Goal: Task Accomplishment & Management: Use online tool/utility

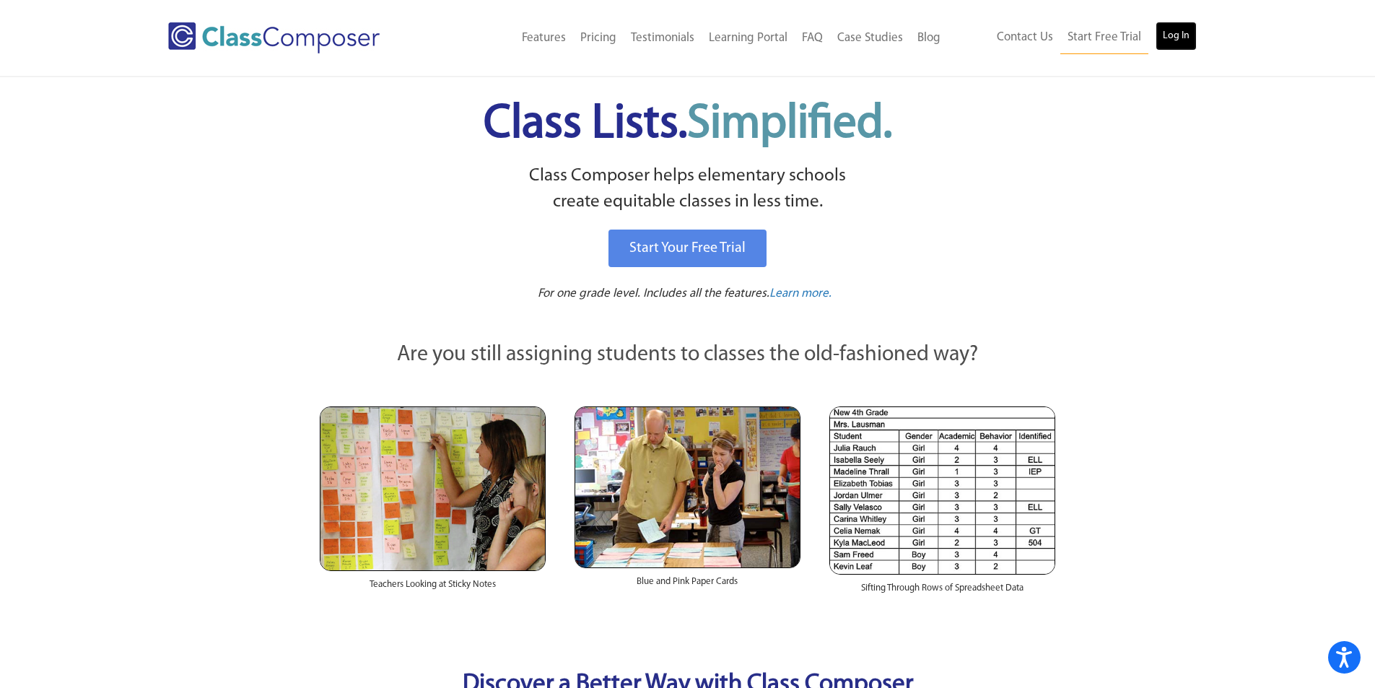
click at [1176, 39] on link "Log In" at bounding box center [1175, 36] width 41 height 29
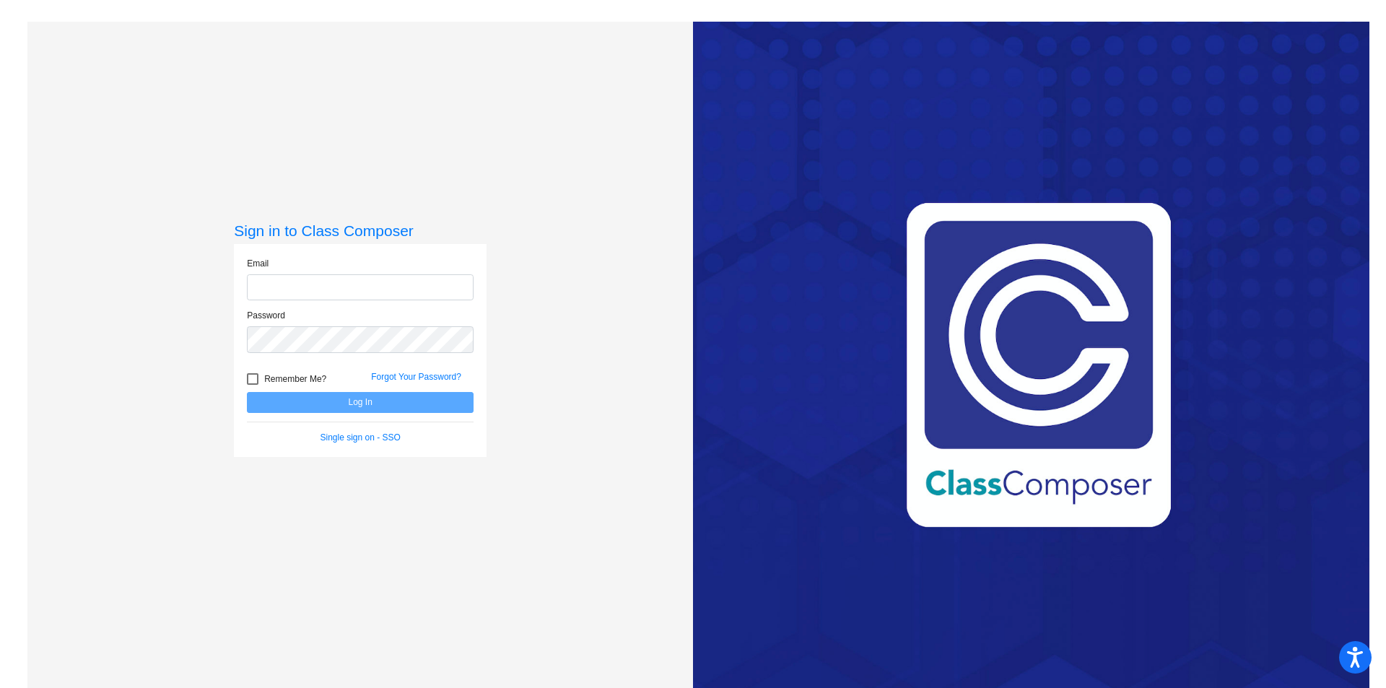
type input "[EMAIL_ADDRESS][DOMAIN_NAME]"
click at [334, 410] on form "Email [EMAIL_ADDRESS][DOMAIN_NAME] Password Remember Me? Forgot Your Password? …" at bounding box center [360, 350] width 227 height 187
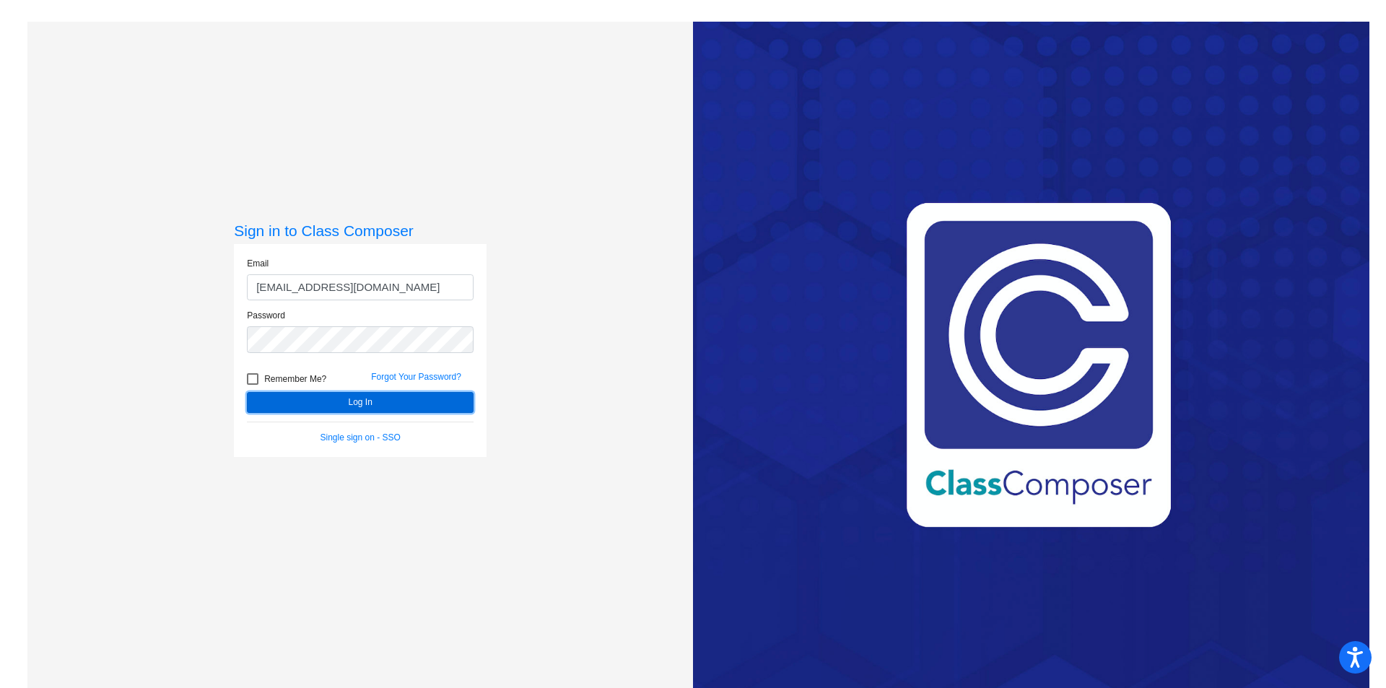
click at [420, 404] on button "Log In" at bounding box center [360, 402] width 227 height 21
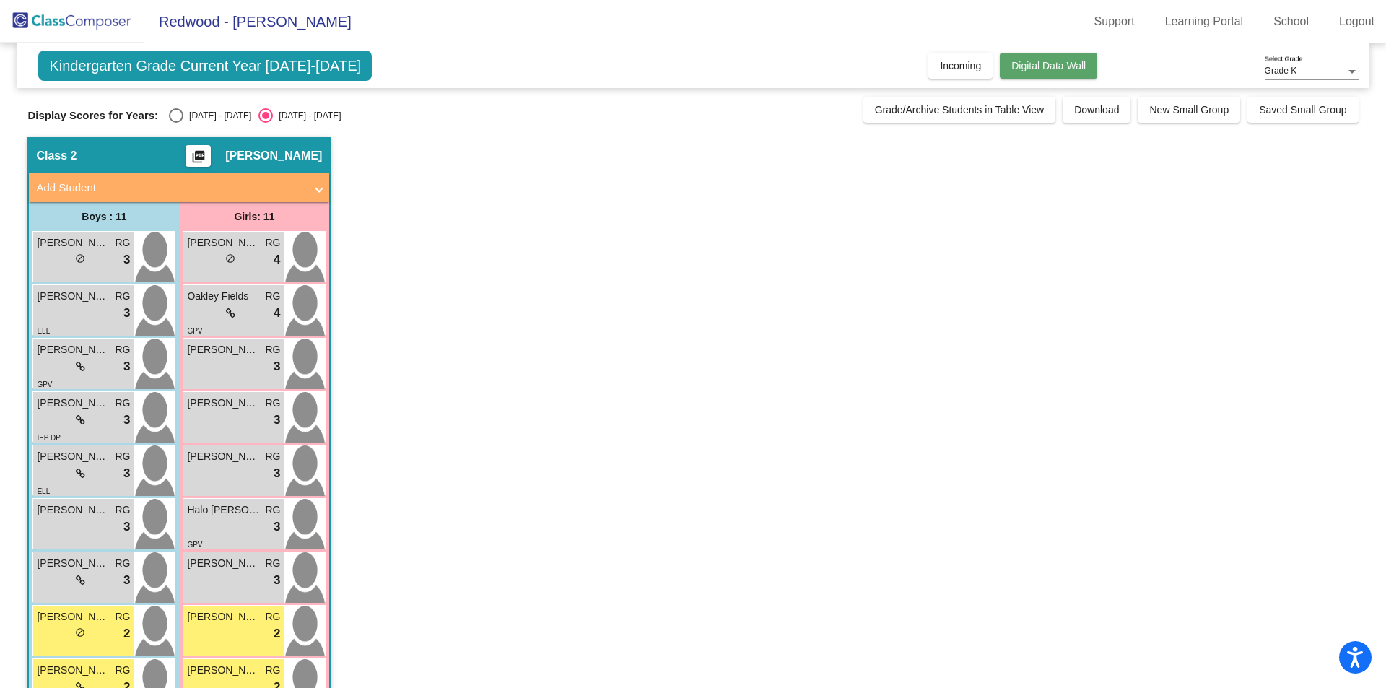
click at [1070, 59] on button "Digital Data Wall" at bounding box center [1048, 66] width 97 height 26
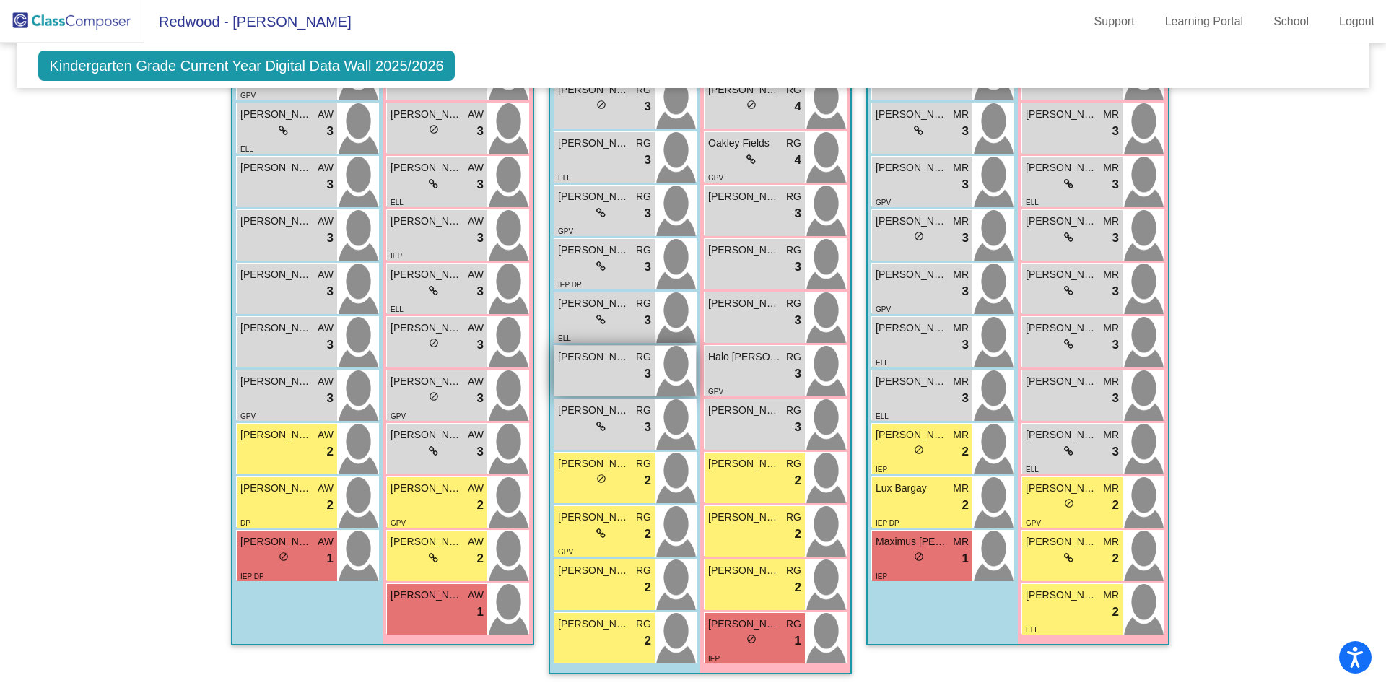
scroll to position [365, 0]
click at [437, 385] on span "[PERSON_NAME]" at bounding box center [426, 380] width 72 height 15
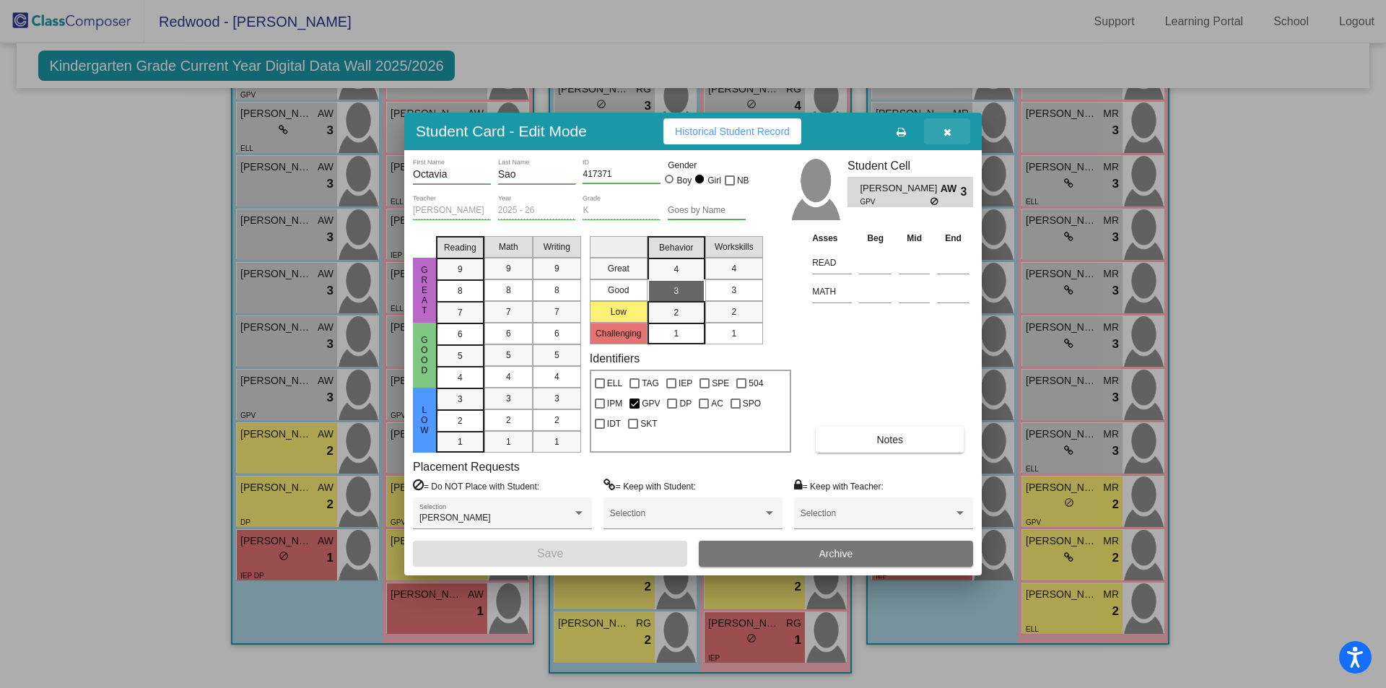
click at [950, 131] on icon "button" at bounding box center [947, 132] width 8 height 10
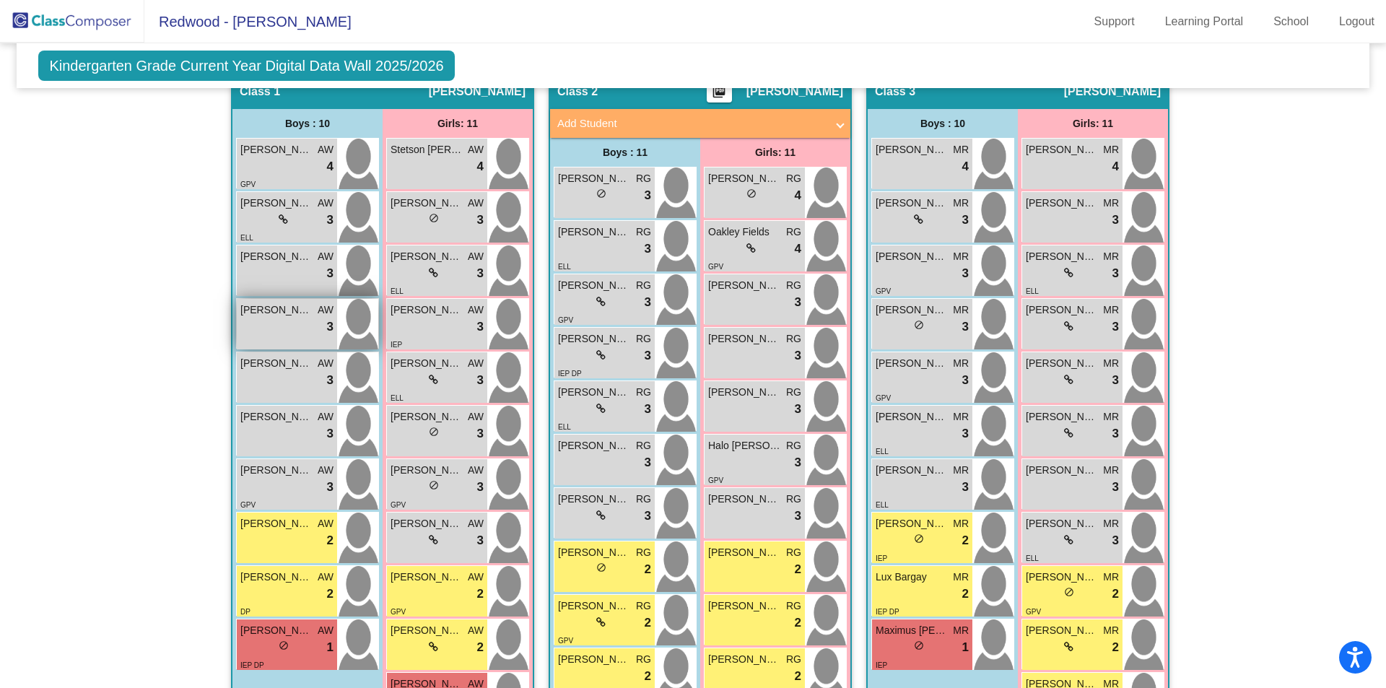
scroll to position [269, 0]
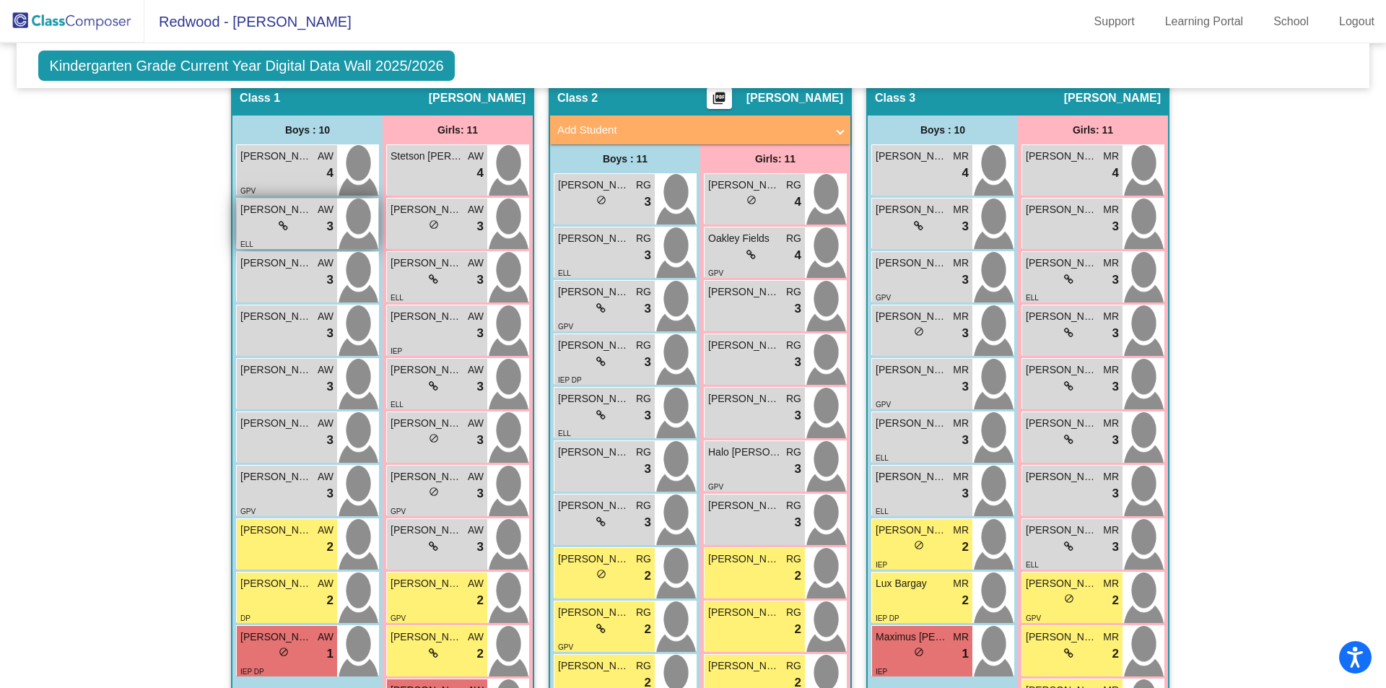
click at [266, 220] on div "lock do_not_disturb_alt 3" at bounding box center [286, 226] width 93 height 19
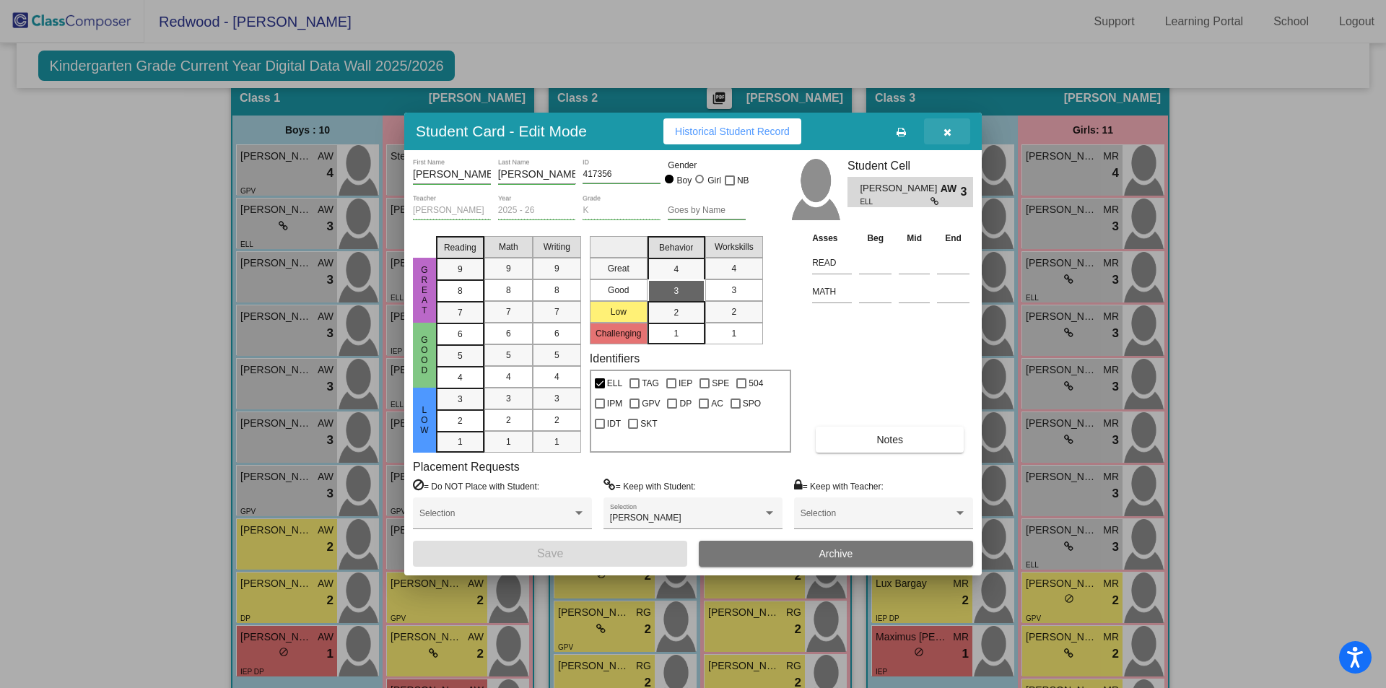
click at [946, 128] on icon "button" at bounding box center [947, 132] width 8 height 10
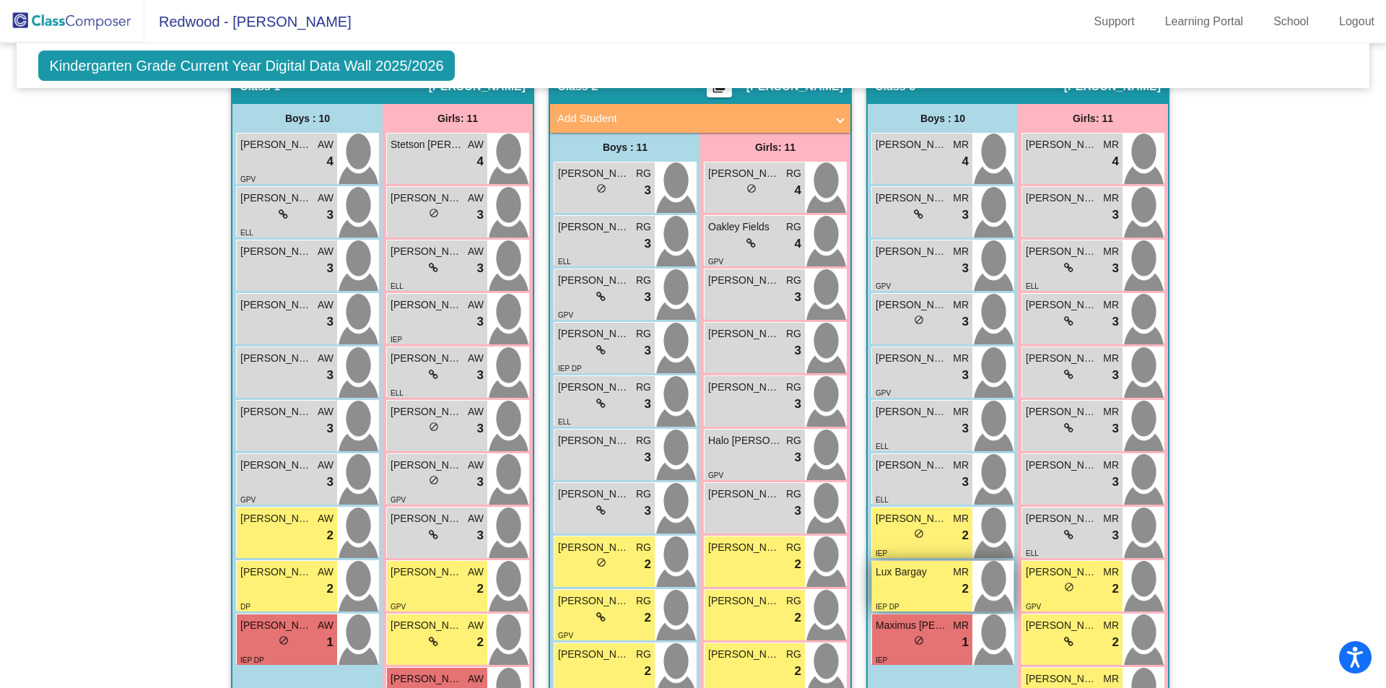
scroll to position [365, 0]
